Goal: Task Accomplishment & Management: Manage account settings

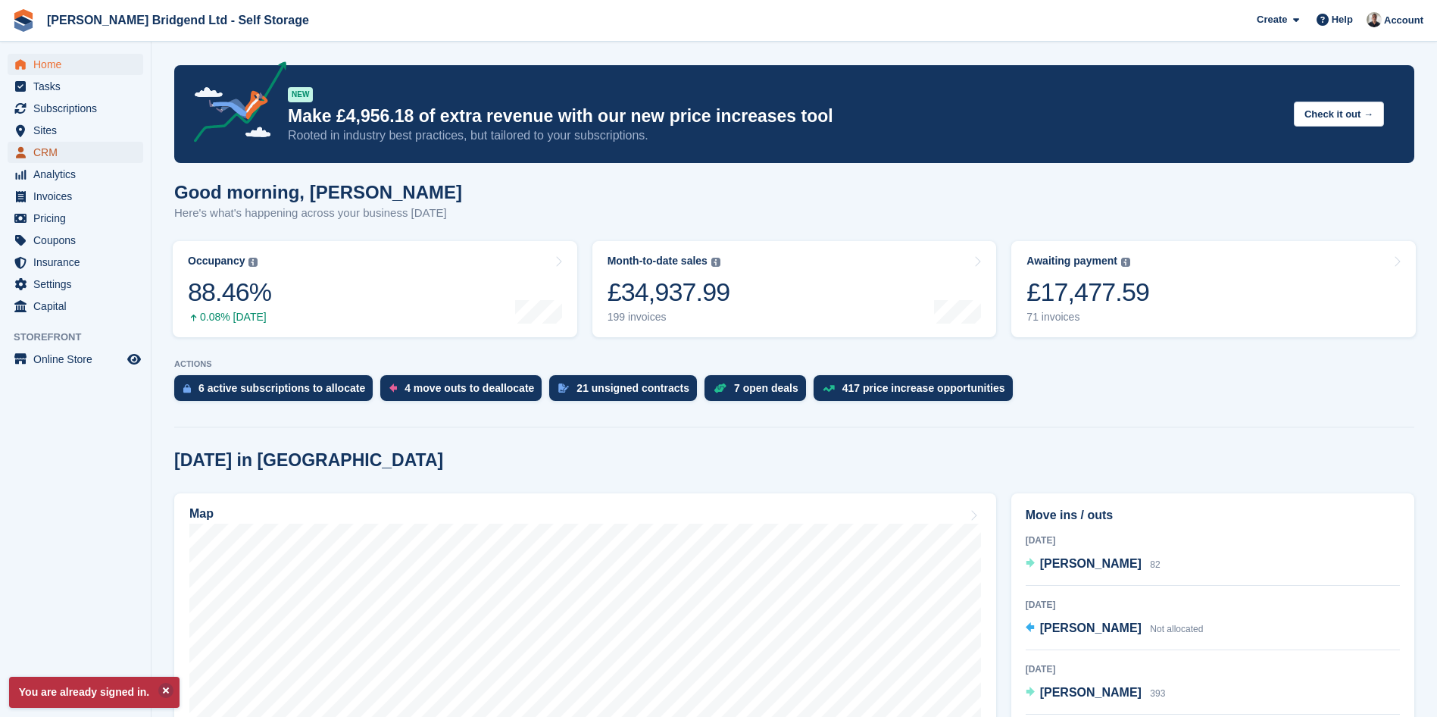
click at [77, 145] on span "CRM" at bounding box center [78, 152] width 91 height 21
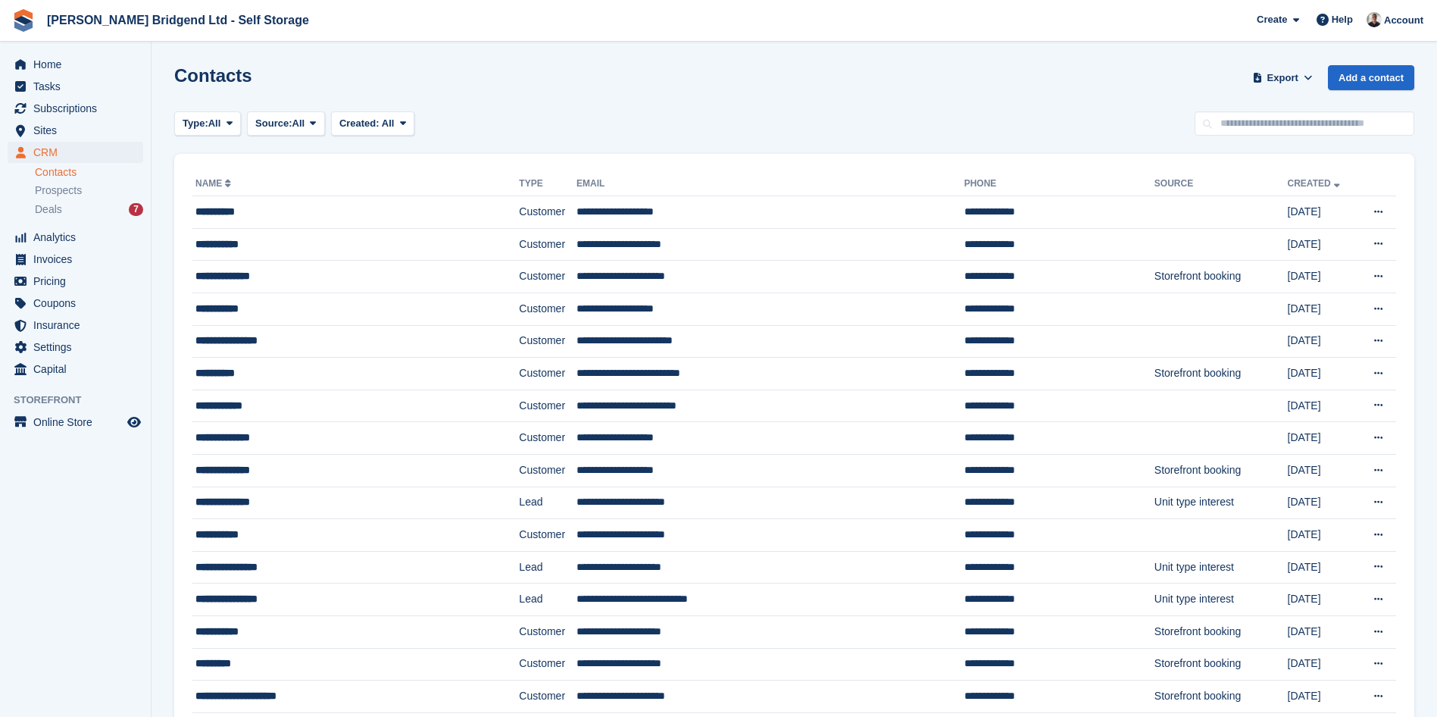
click at [1292, 123] on input "text" at bounding box center [1305, 123] width 220 height 25
type input "******"
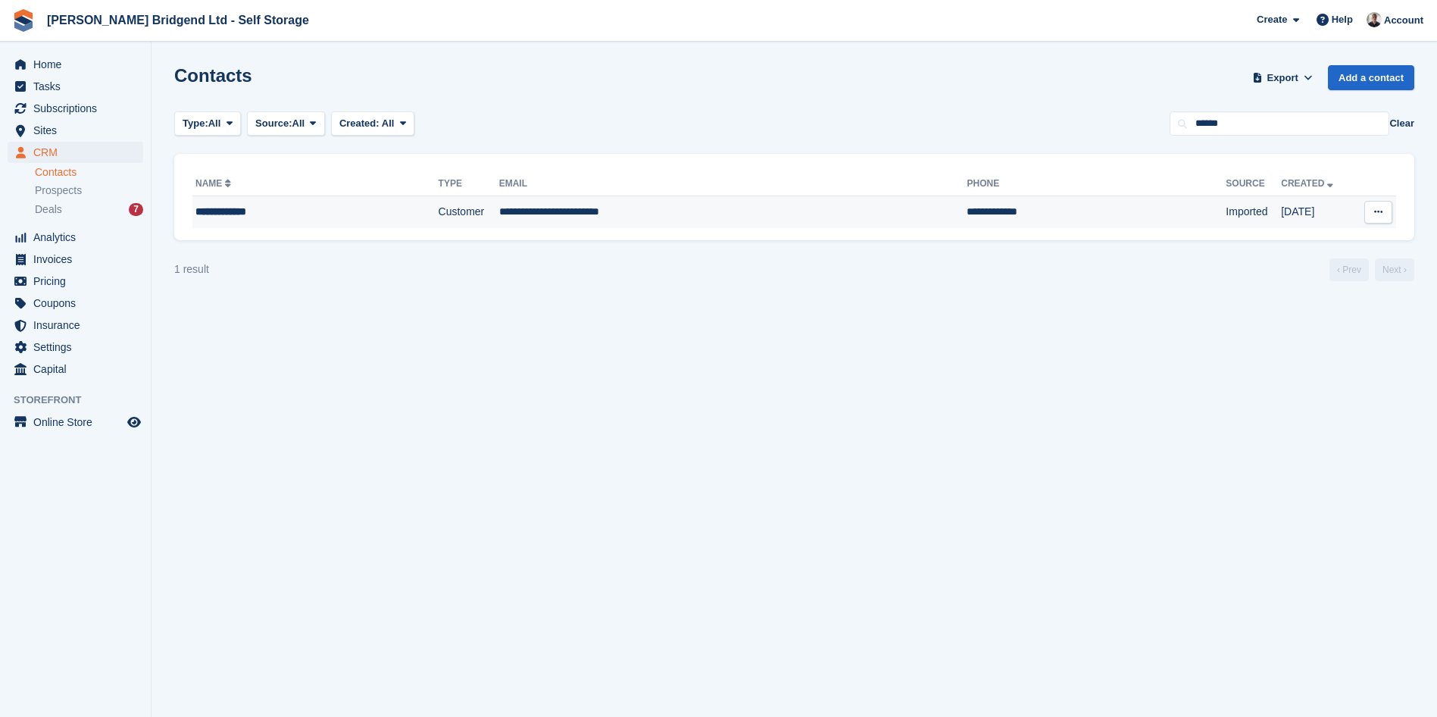
click at [283, 223] on td "**********" at bounding box center [315, 212] width 246 height 32
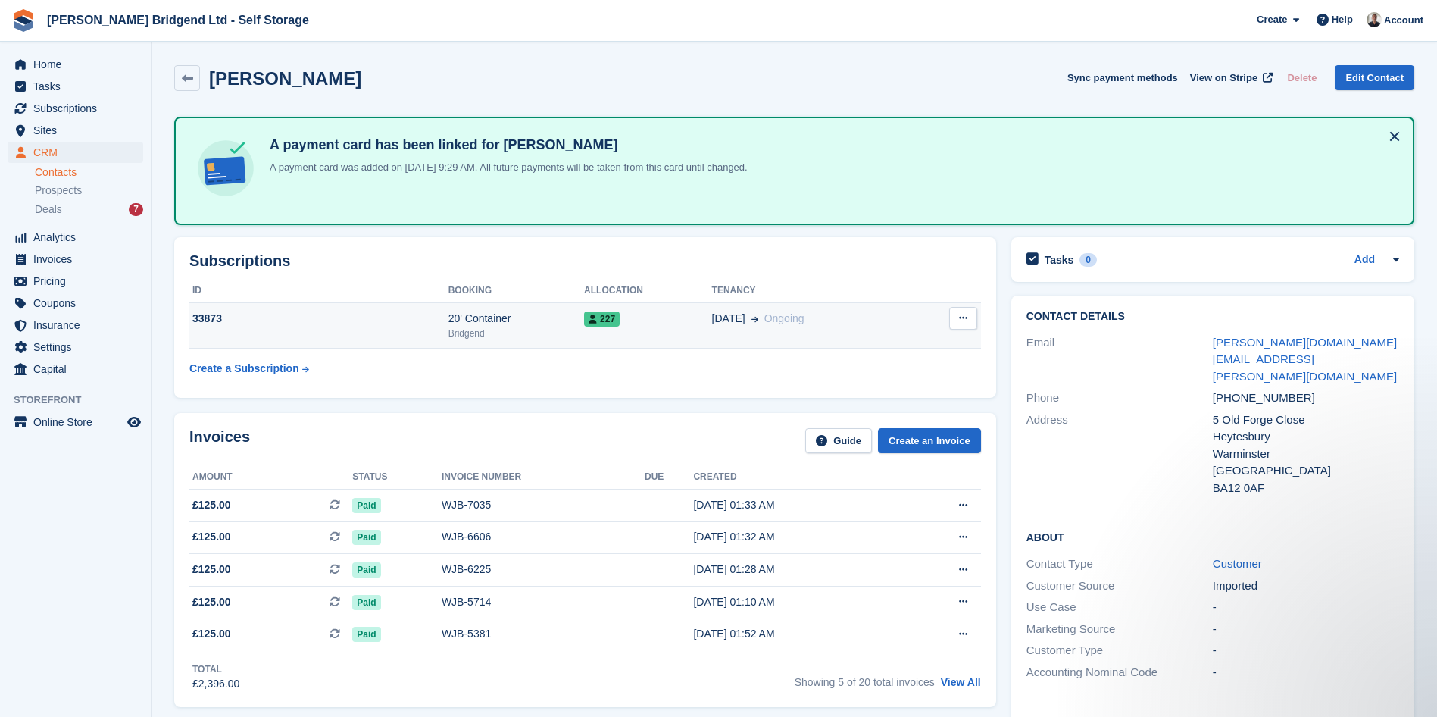
click at [678, 336] on td "227" at bounding box center [647, 325] width 127 height 46
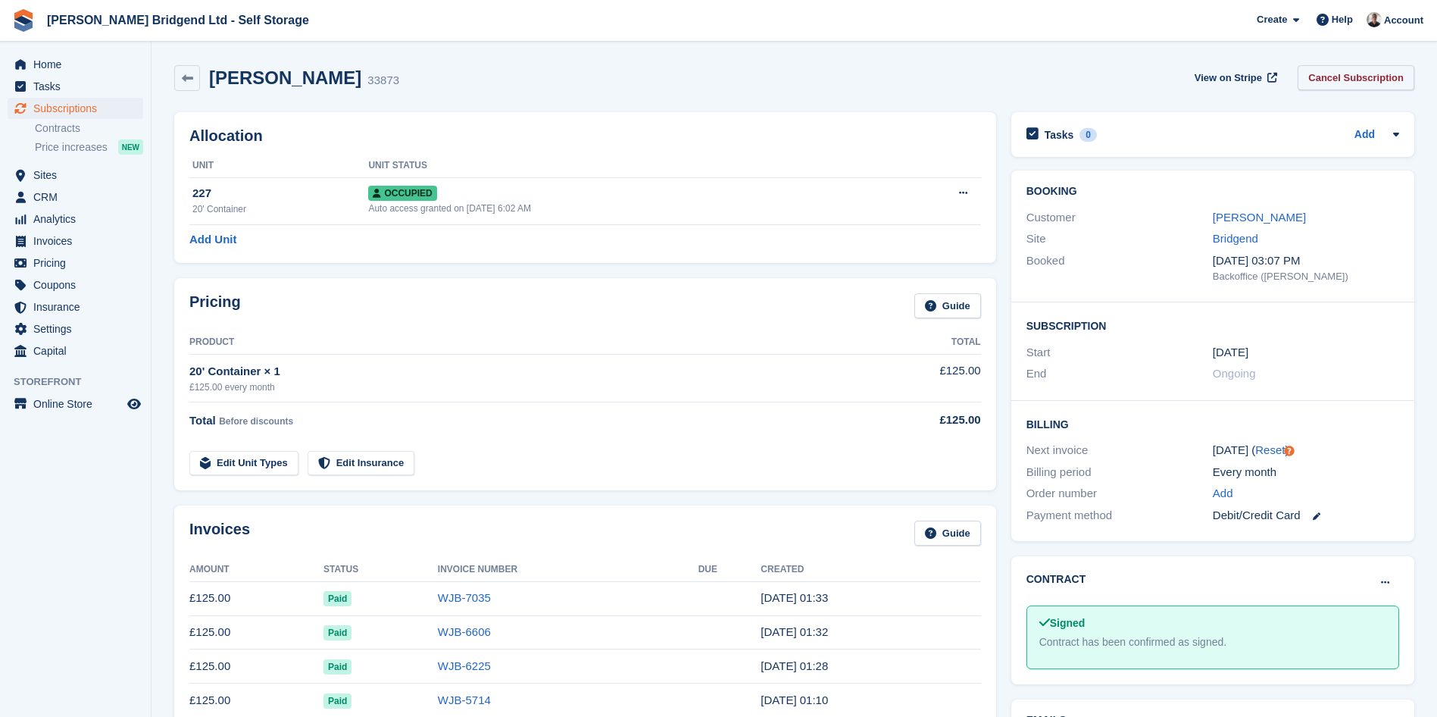
click at [1387, 86] on link "Cancel Subscription" at bounding box center [1356, 77] width 117 height 25
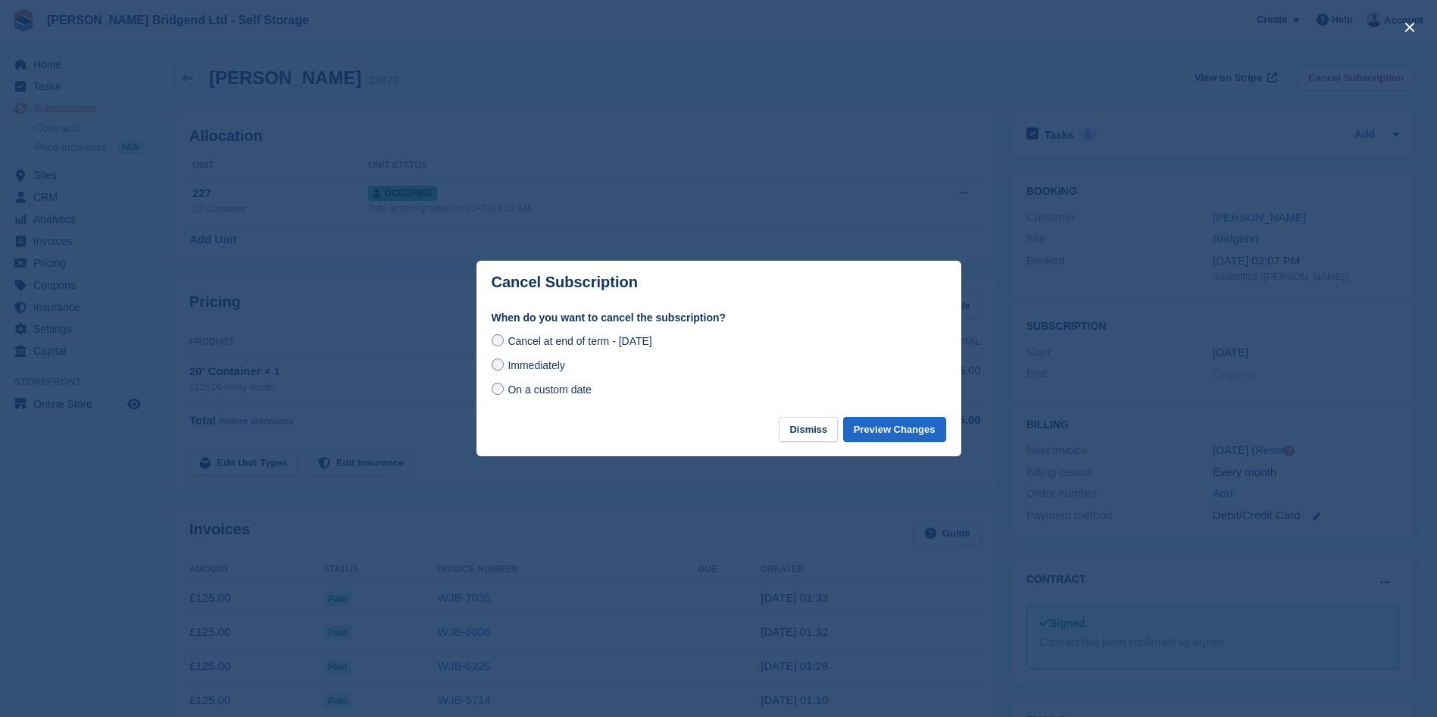
click at [514, 366] on span "Immediately" at bounding box center [536, 365] width 57 height 12
click at [911, 433] on button "Preview Changes" at bounding box center [894, 429] width 103 height 25
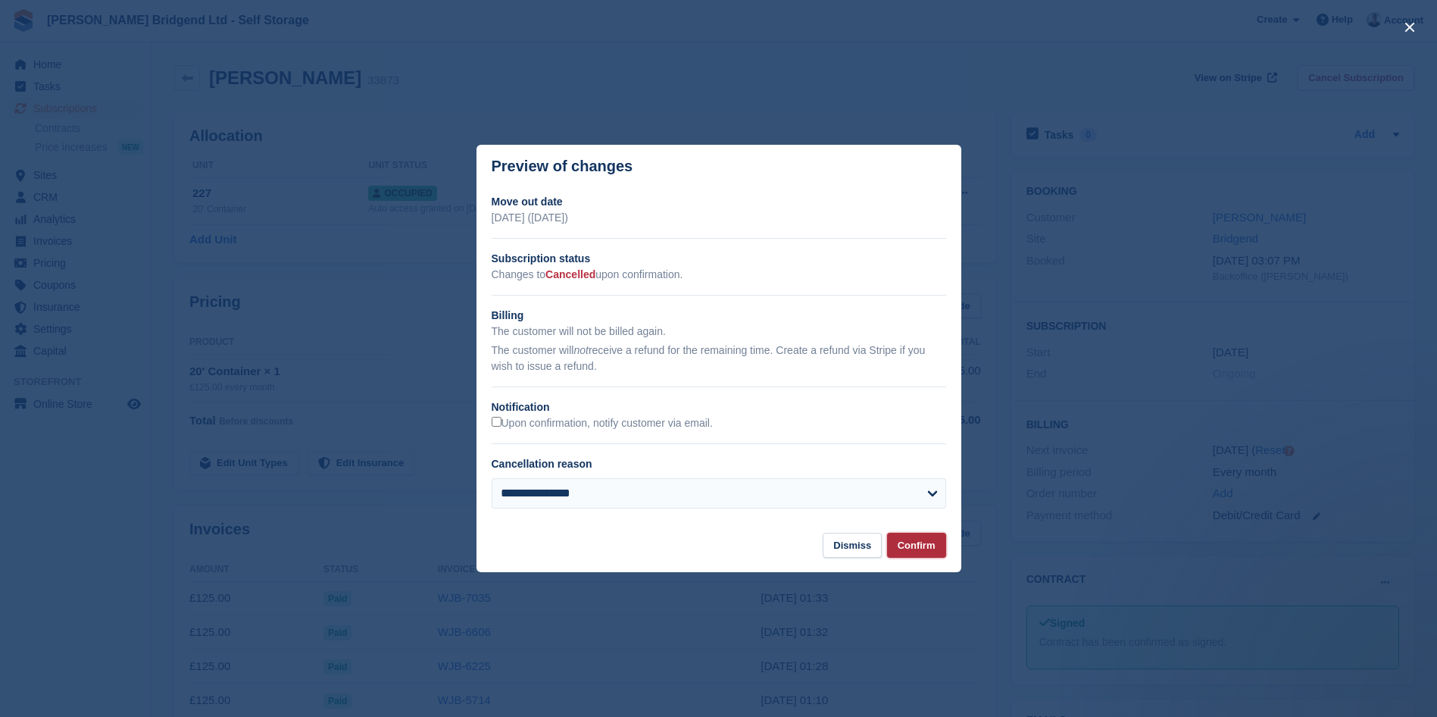
click at [917, 542] on button "Confirm" at bounding box center [916, 545] width 59 height 25
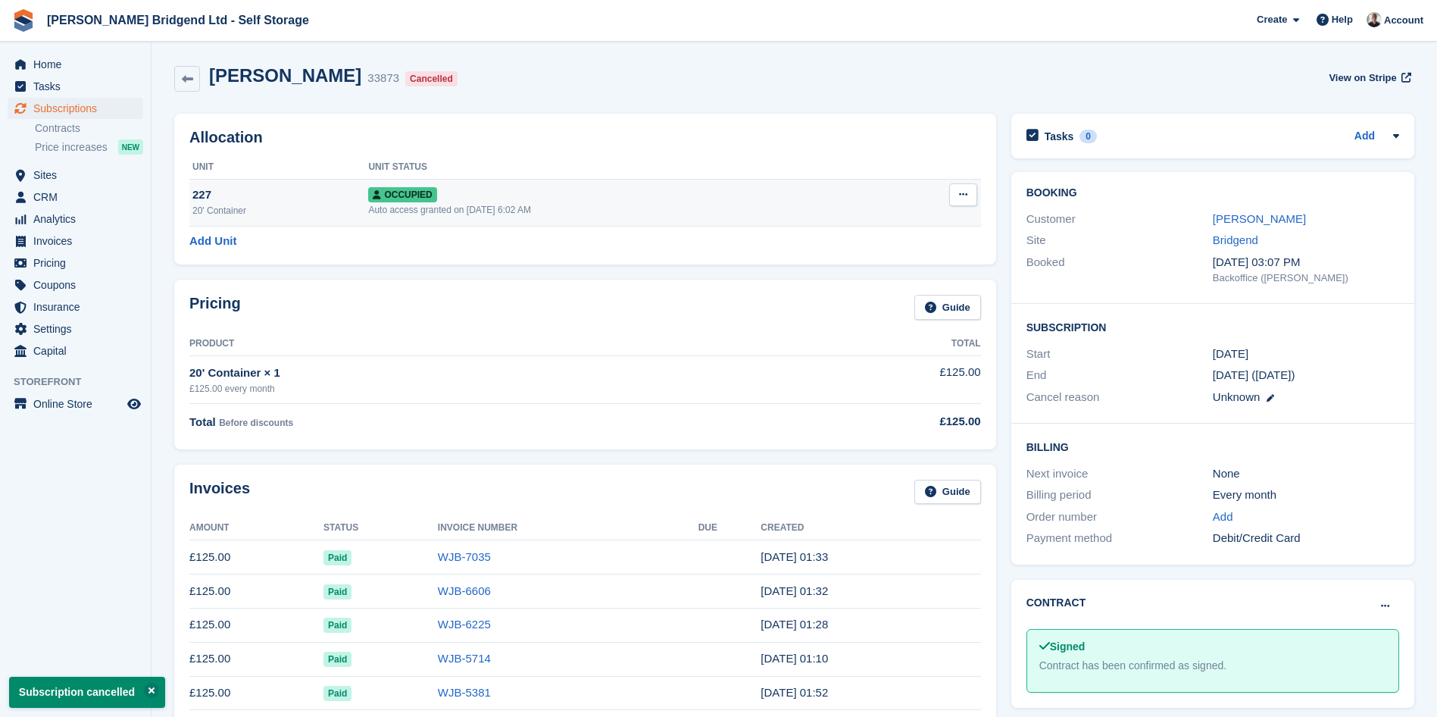
click at [959, 196] on icon at bounding box center [963, 194] width 8 height 10
click at [915, 267] on p "Deallocate" at bounding box center [905, 277] width 132 height 20
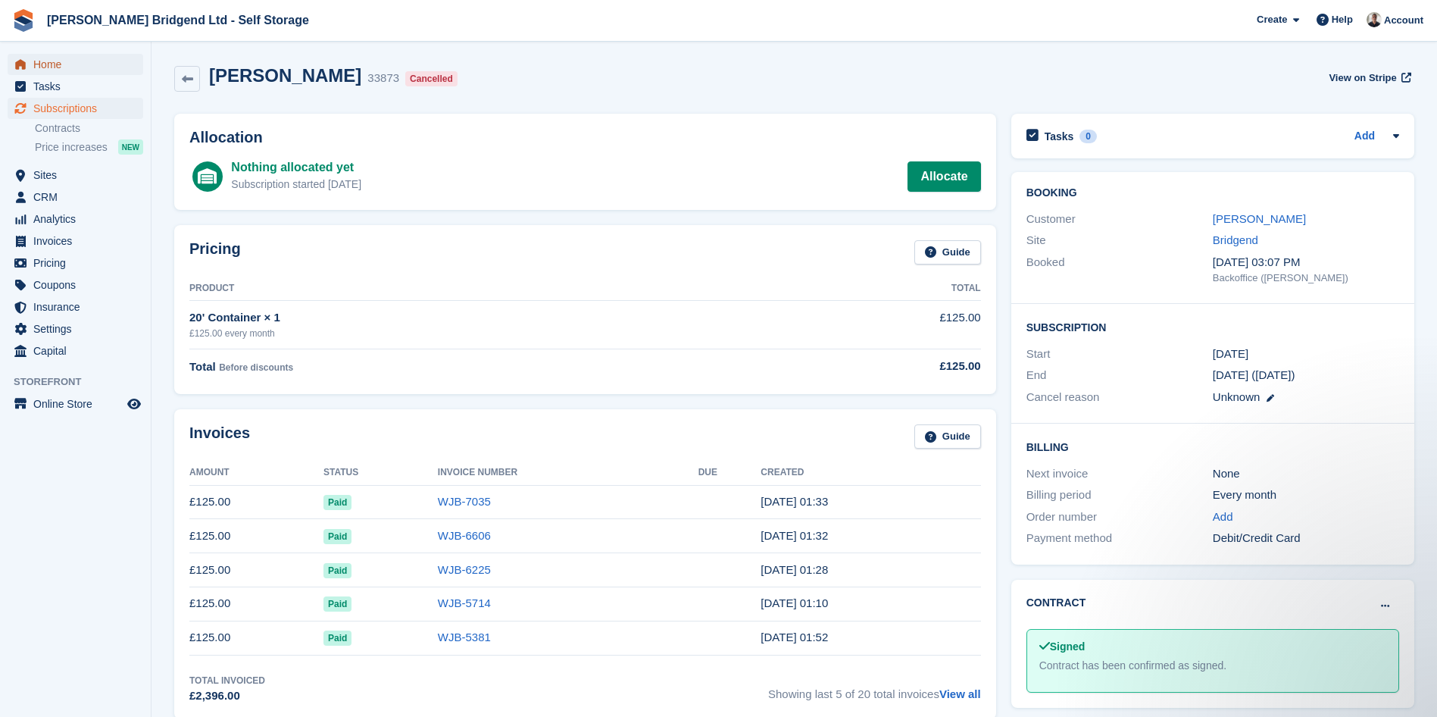
click at [67, 57] on span "Home" at bounding box center [78, 64] width 91 height 21
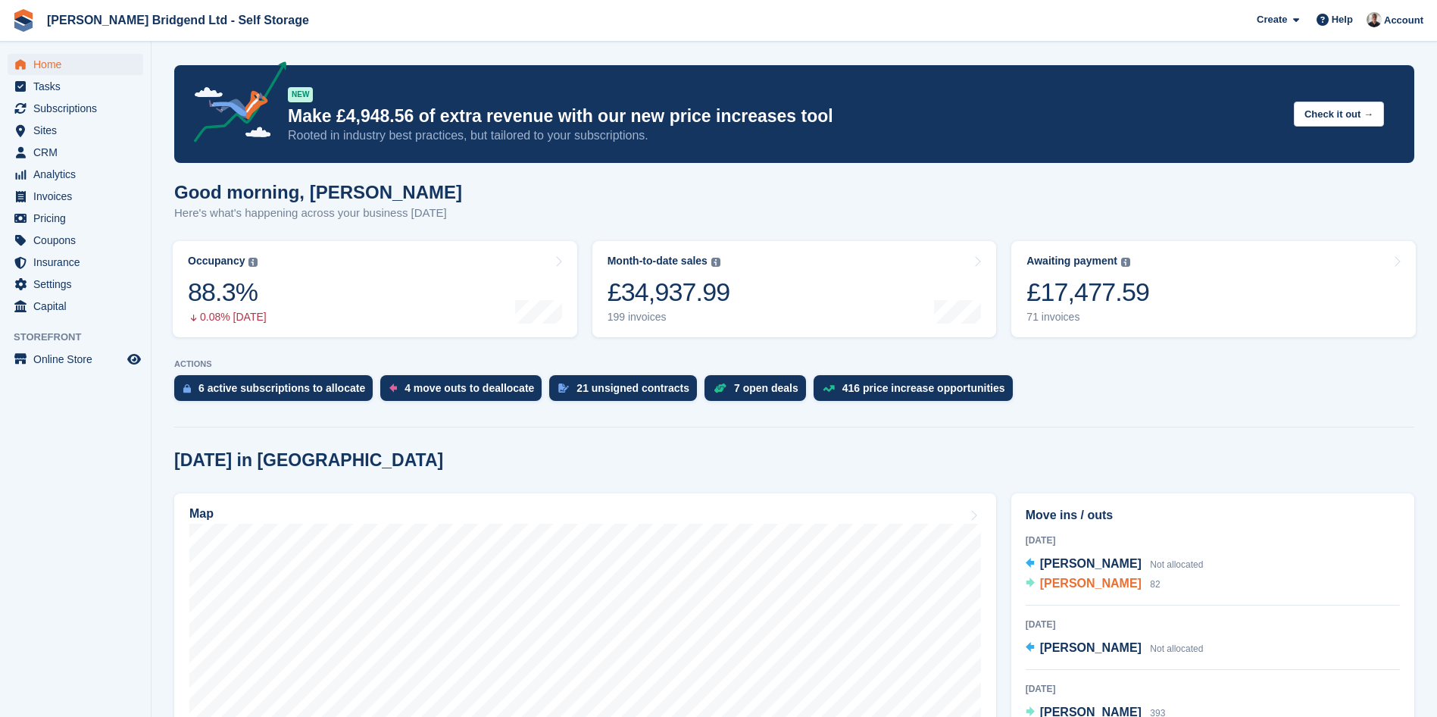
click at [1101, 583] on span "[PERSON_NAME]" at bounding box center [1091, 583] width 102 height 13
